Goal: Check status: Check status

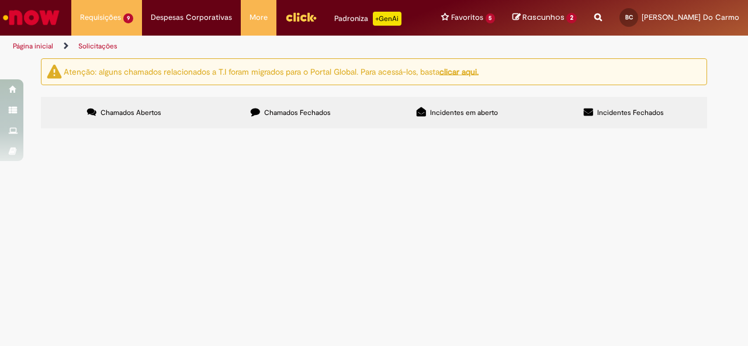
drag, startPoint x: 286, startPoint y: 206, endPoint x: 253, endPoint y: 262, distance: 65.2
click at [0, 0] on tbody "R13440324 Compra E Negociação De Vendas E Marketing Conforme alinhado via teams…" at bounding box center [0, 0] width 0 height 0
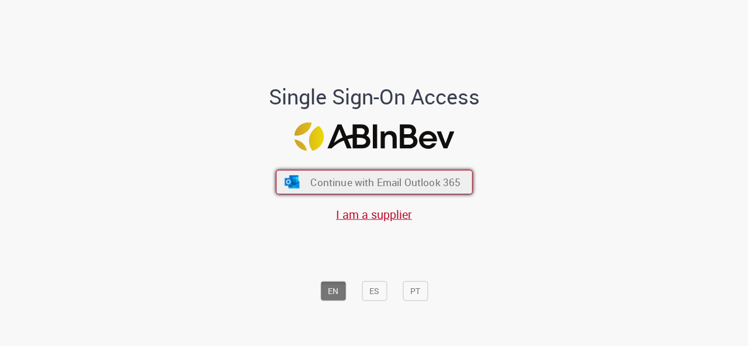
click at [346, 171] on button "Continue with Email Outlook 365" at bounding box center [374, 182] width 197 height 25
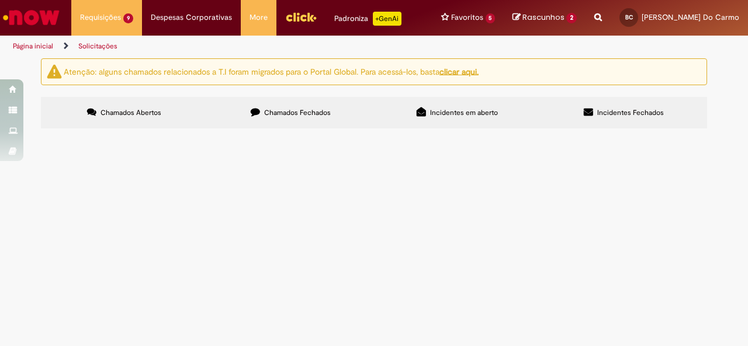
scroll to position [37, 0]
click at [0, 0] on span "dg: 202486992 / oi: 310001986479 - pf, preciso da PO desse custo tabelado refer…" at bounding box center [0, 0] width 0 height 0
click at [0, 0] on span "Compra E Negociação De Vendas E Marketing" at bounding box center [0, 0] width 0 height 0
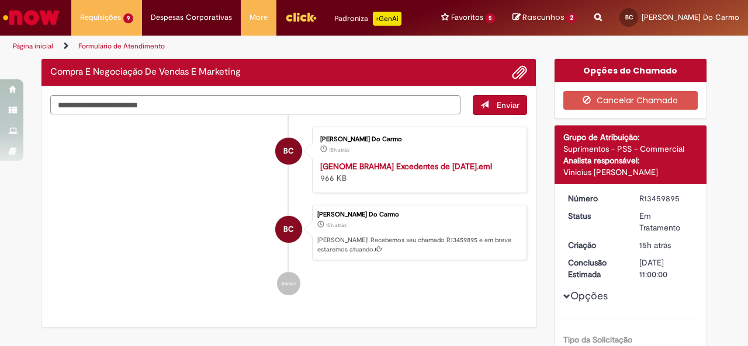
click at [651, 193] on div "R13459895" at bounding box center [666, 199] width 54 height 12
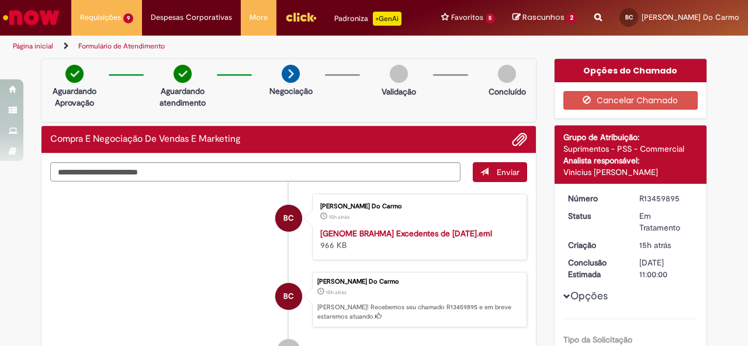
click at [651, 193] on div "R13459895" at bounding box center [666, 199] width 54 height 12
copy dd "R13459895"
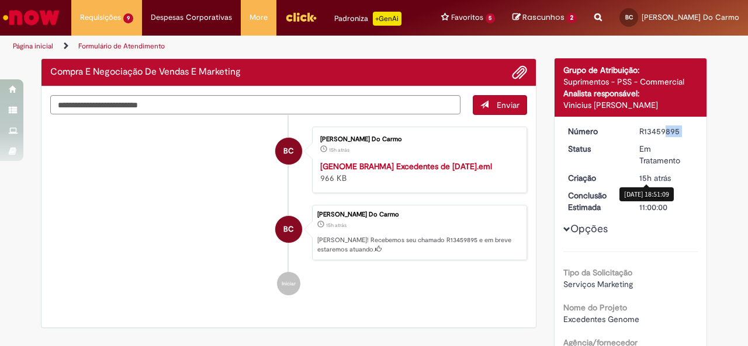
scroll to position [68, 0]
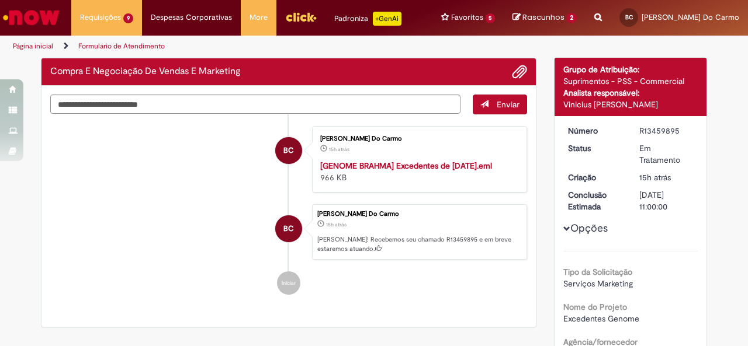
click at [484, 321] on div "Enviar [GEOGRAPHIC_DATA] [PERSON_NAME] Stelle Bucallon Do Carmo 15h atrás 15 ho…" at bounding box center [288, 207] width 494 height 242
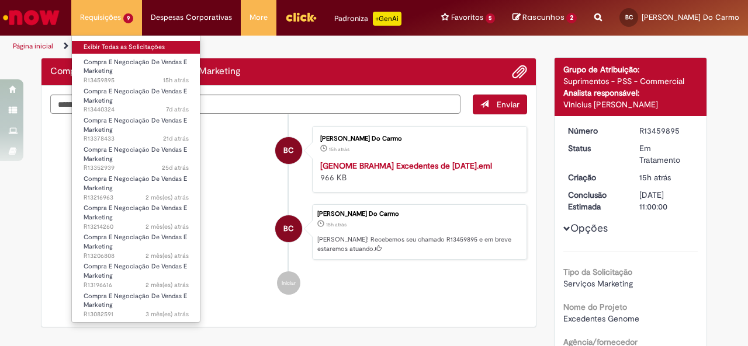
click at [107, 46] on link "Exibir Todas as Solicitações" at bounding box center [136, 47] width 129 height 13
